Goal: Task Accomplishment & Management: Use online tool/utility

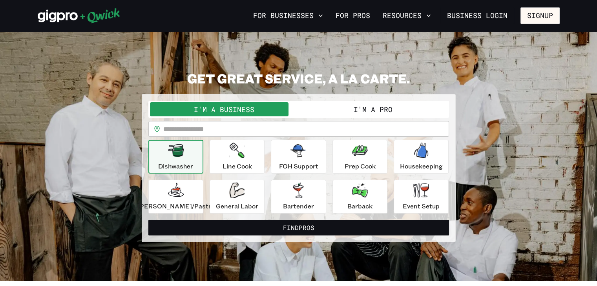
click at [352, 107] on button "I'm a Pro" at bounding box center [373, 109] width 149 height 14
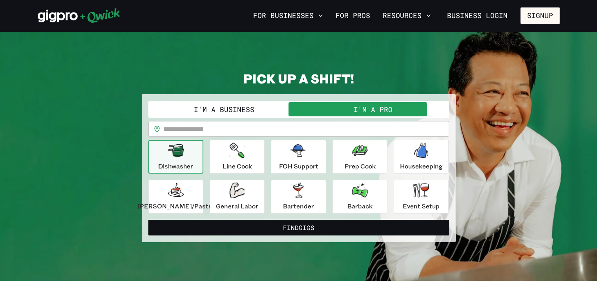
click at [327, 130] on input "text" at bounding box center [306, 129] width 286 height 16
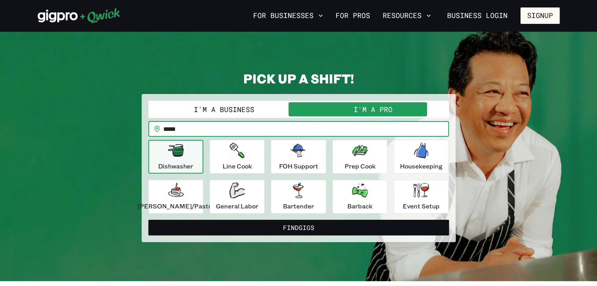
type input "*****"
click at [148, 220] on button "Find Gigs" at bounding box center [298, 228] width 300 height 16
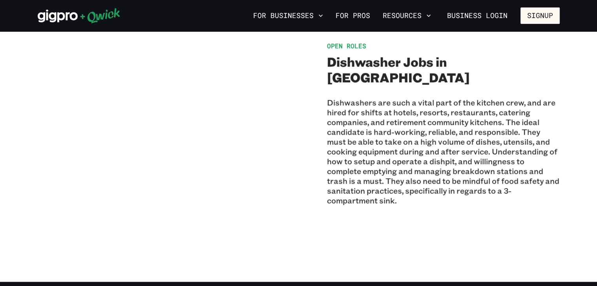
scroll to position [549, 0]
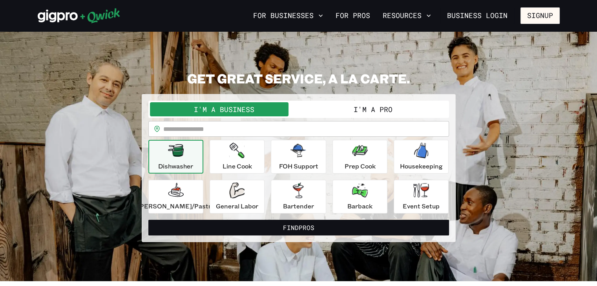
click at [348, 108] on button "I'm a Pro" at bounding box center [373, 109] width 149 height 14
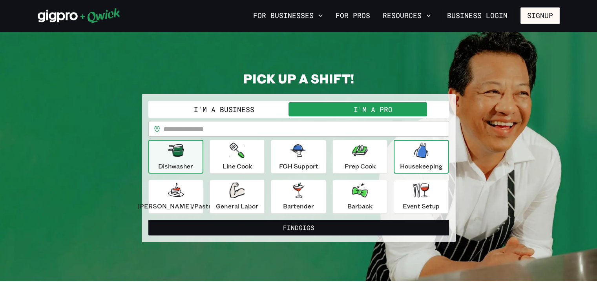
click at [413, 152] on icon "button" at bounding box center [421, 151] width 16 height 16
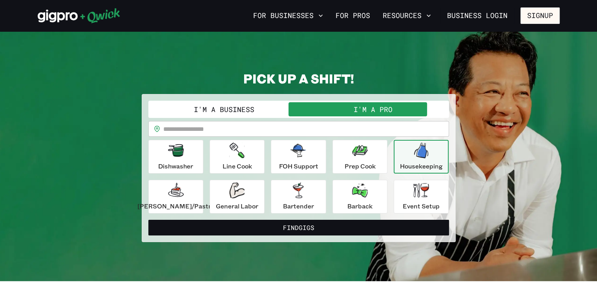
click at [309, 127] on input "text" at bounding box center [306, 129] width 286 height 16
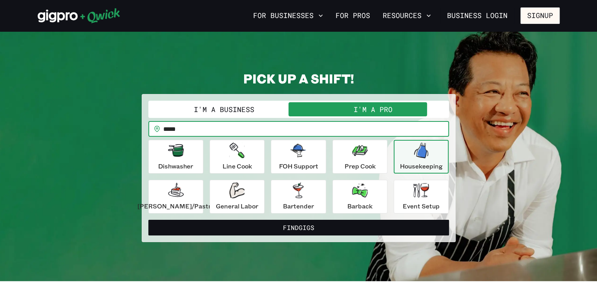
type input "*****"
click at [148, 220] on button "Find Gigs" at bounding box center [298, 228] width 300 height 16
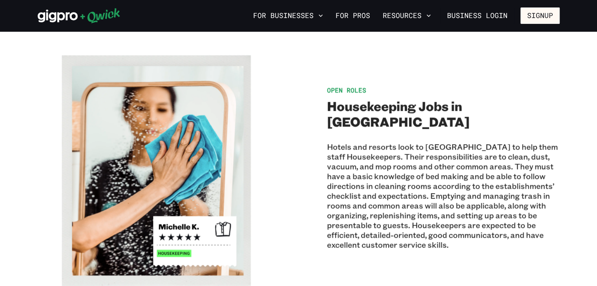
scroll to position [471, 0]
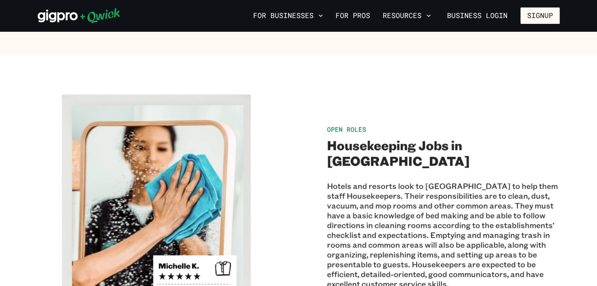
click at [394, 151] on h2 "Housekeeping Jobs in [GEOGRAPHIC_DATA]" at bounding box center [443, 152] width 233 height 31
click at [356, 133] on span "Open Roles" at bounding box center [346, 129] width 39 height 8
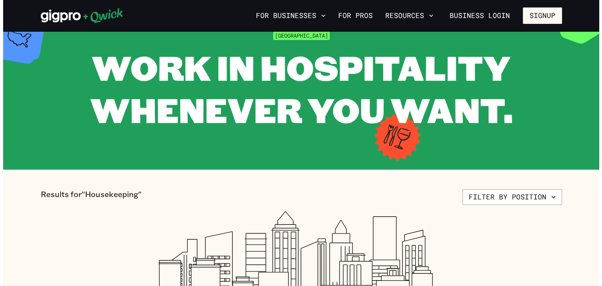
scroll to position [118, 0]
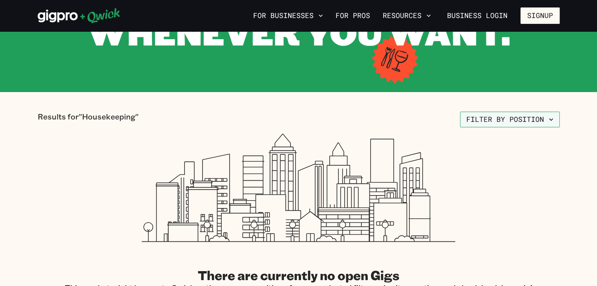
click at [552, 118] on icon "button" at bounding box center [551, 120] width 8 height 8
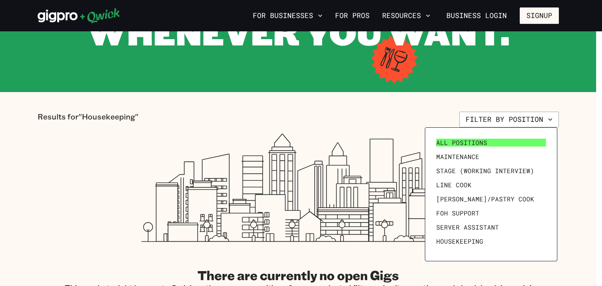
click at [460, 139] on span "All Positions" at bounding box center [462, 143] width 51 height 8
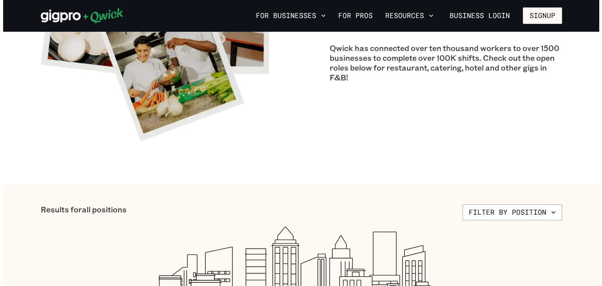
scroll to position [235, 0]
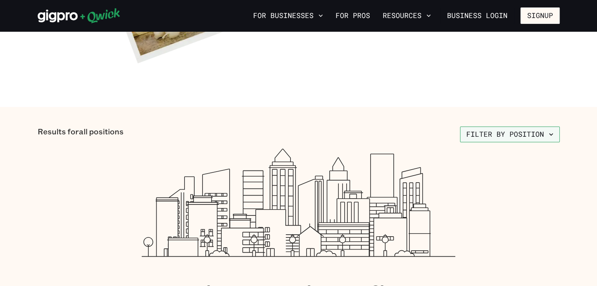
click at [547, 135] on icon "button" at bounding box center [551, 135] width 8 height 8
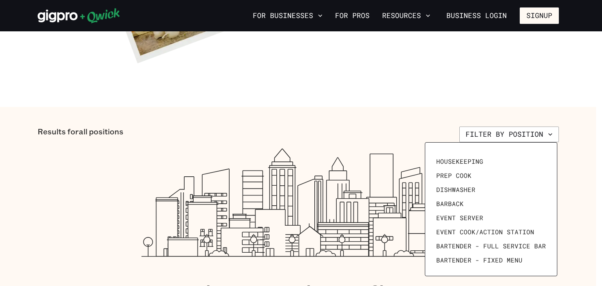
scroll to position [108, 0]
